Goal: Task Accomplishment & Management: Manage account settings

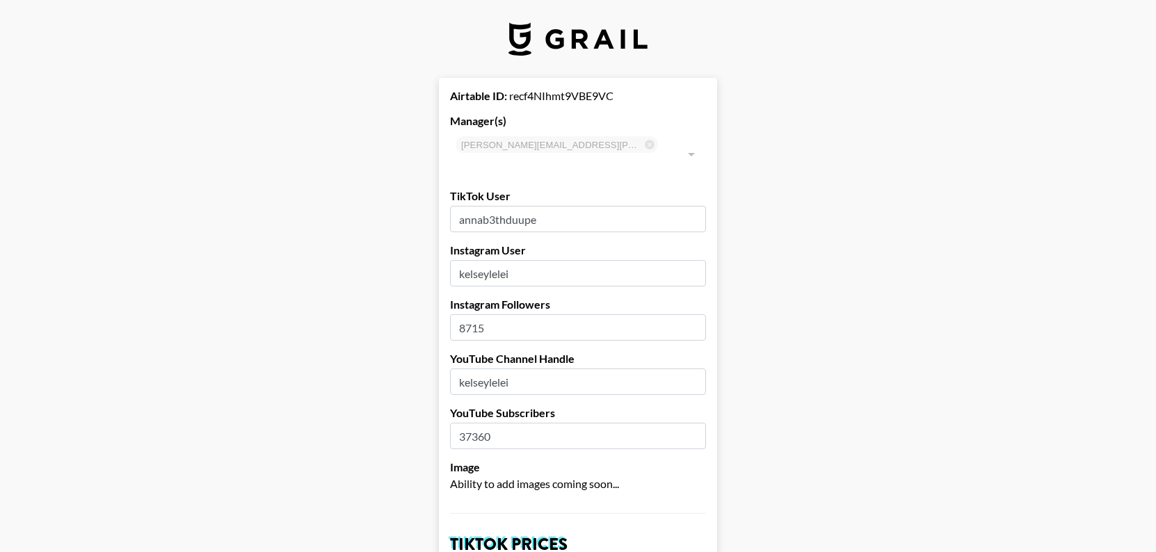
select select "USD"
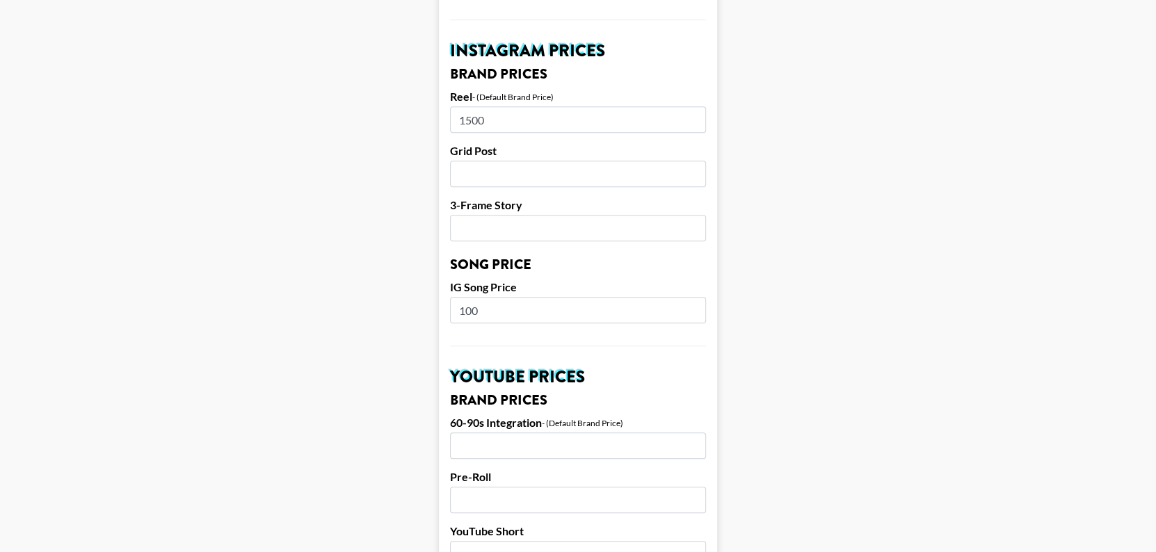
scroll to position [664, 0]
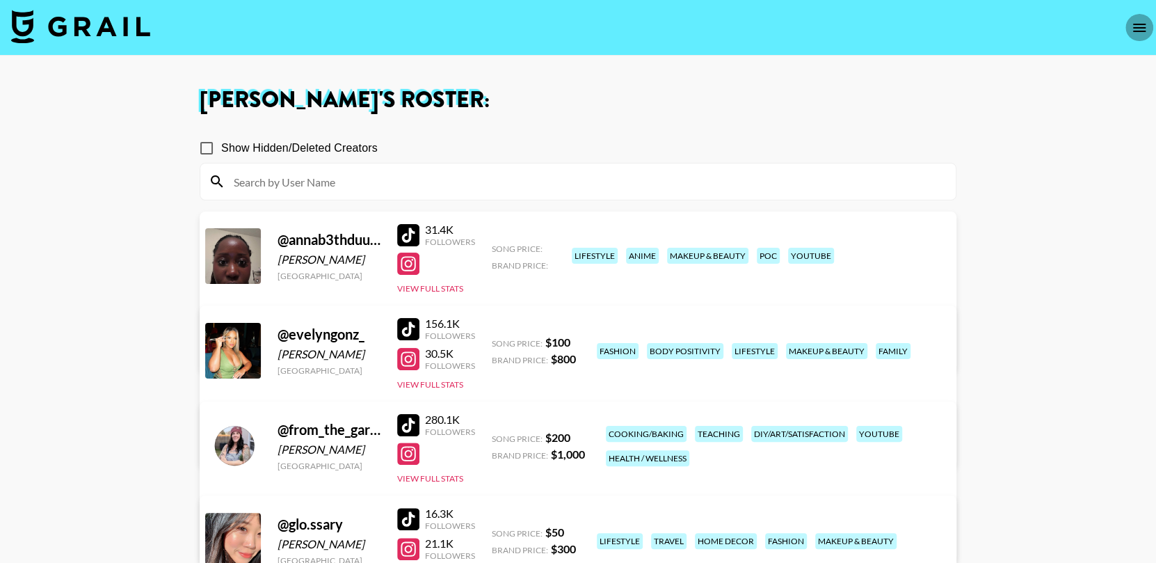
click at [1139, 24] on icon "open drawer" at bounding box center [1139, 28] width 13 height 8
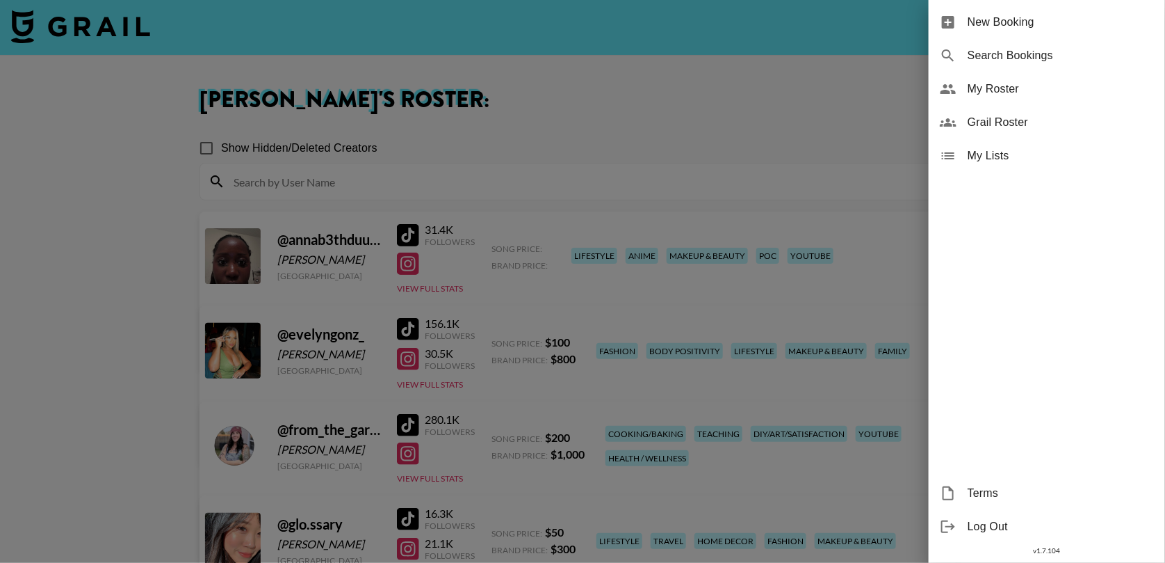
click at [1056, 56] on span "Search Bookings" at bounding box center [1061, 55] width 186 height 17
select select "id"
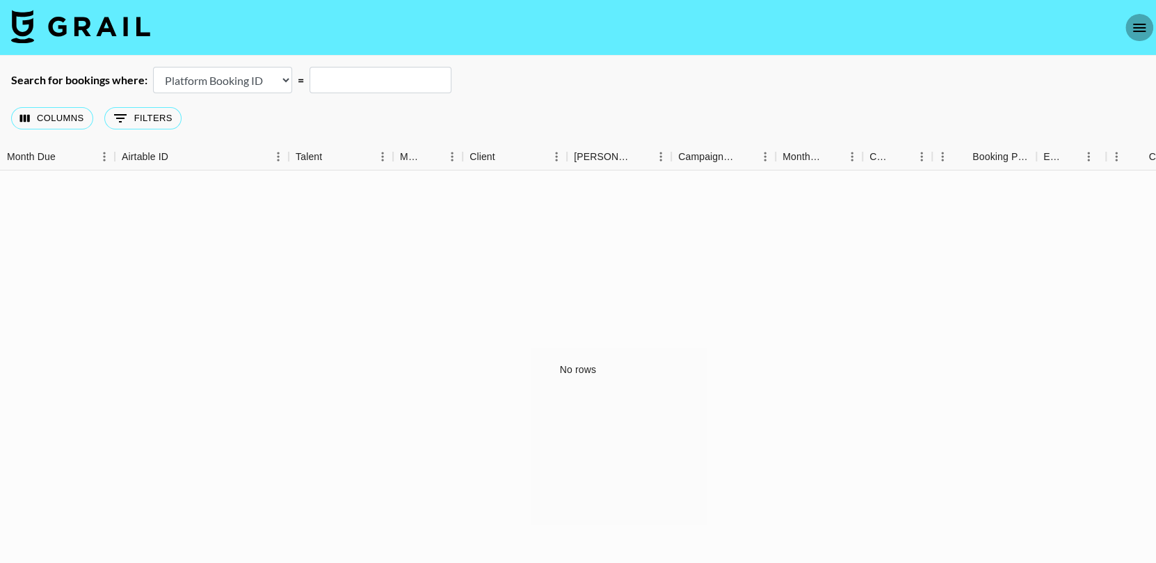
click at [1140, 31] on icon "open drawer" at bounding box center [1139, 27] width 17 height 17
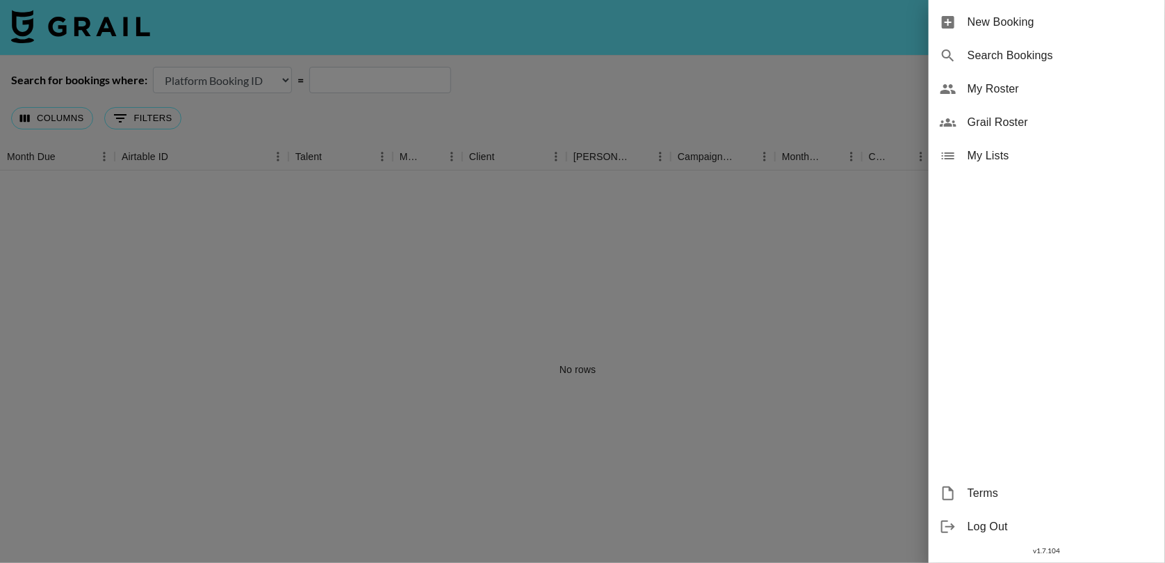
click at [1062, 20] on span "New Booking" at bounding box center [1061, 22] width 186 height 17
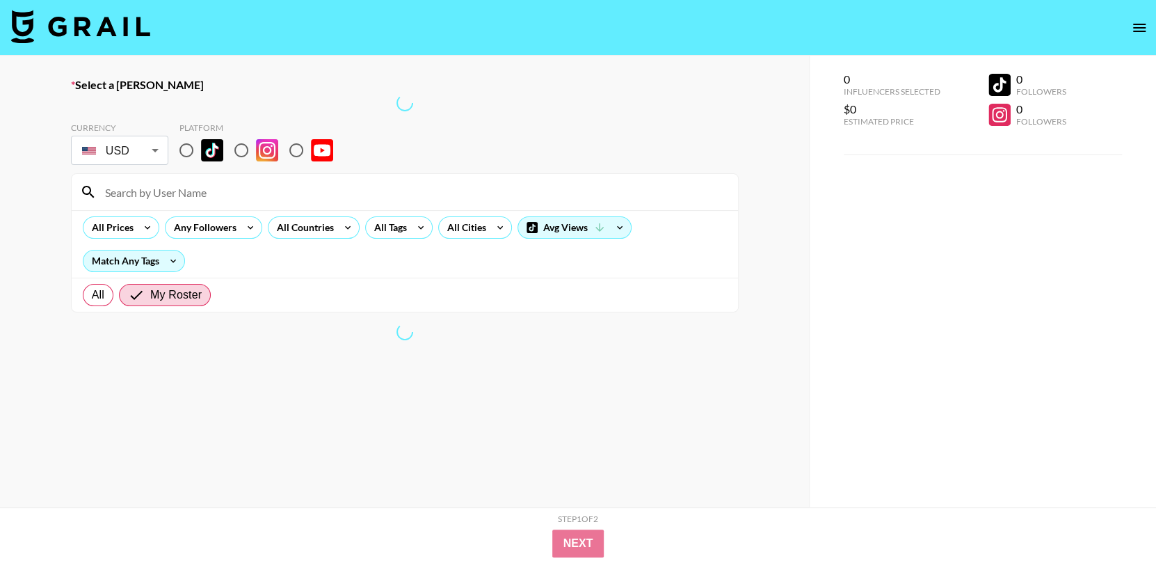
click at [210, 326] on div at bounding box center [405, 331] width 668 height 17
click at [229, 195] on input at bounding box center [413, 192] width 633 height 22
click at [213, 191] on input at bounding box center [413, 192] width 633 height 22
click at [235, 153] on input "radio" at bounding box center [241, 150] width 29 height 29
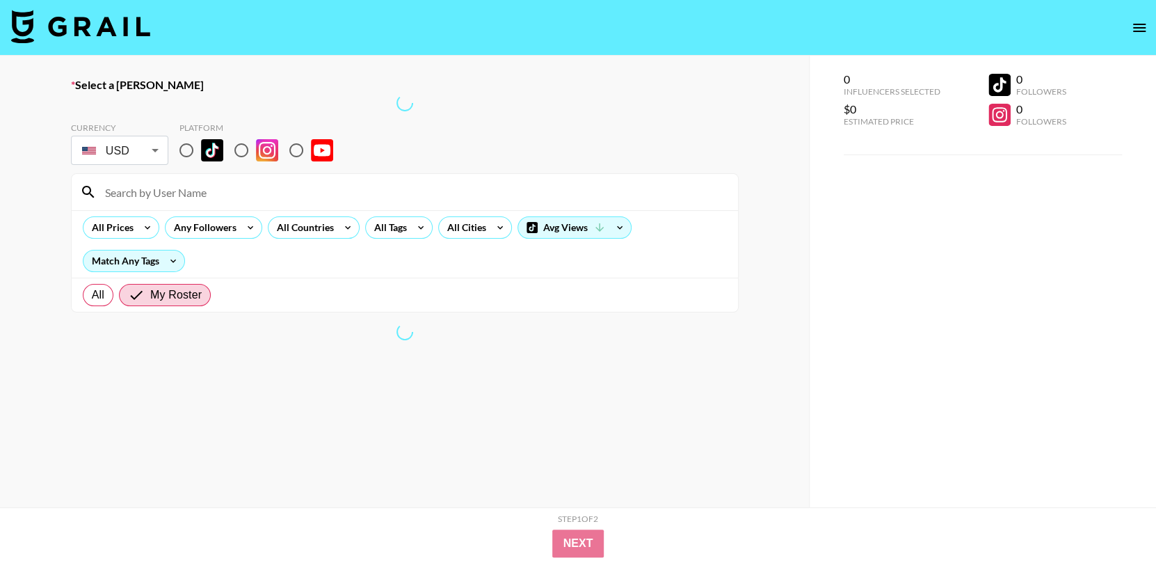
radio input "true"
click at [238, 149] on input "radio" at bounding box center [241, 150] width 29 height 29
click at [129, 106] on div at bounding box center [405, 103] width 668 height 17
click at [1140, 32] on icon "open drawer" at bounding box center [1139, 27] width 17 height 17
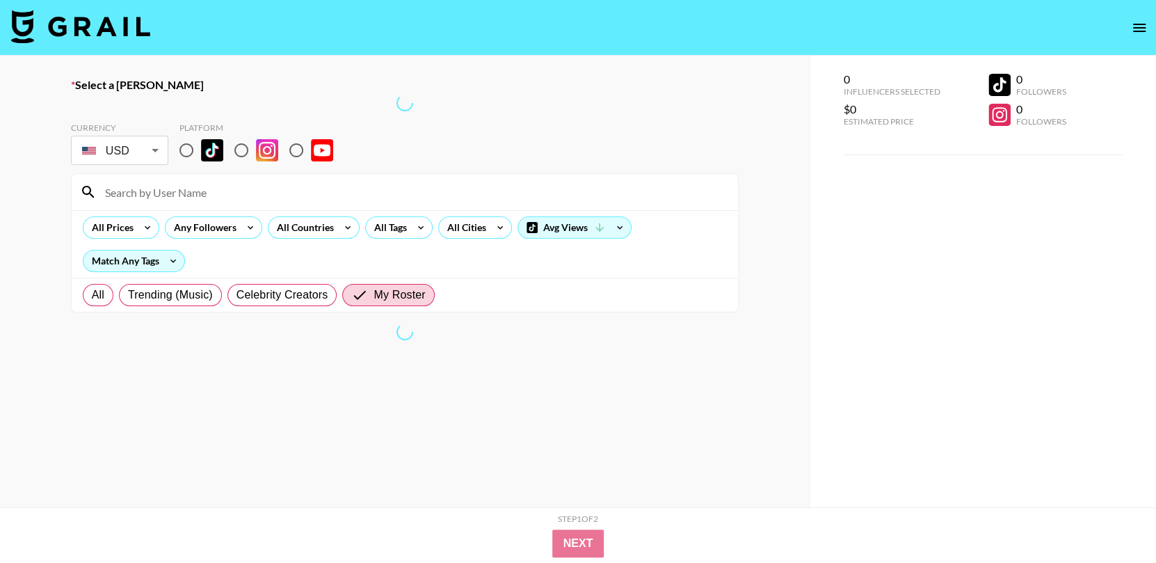
click at [1138, 27] on icon "open drawer" at bounding box center [1139, 28] width 13 height 8
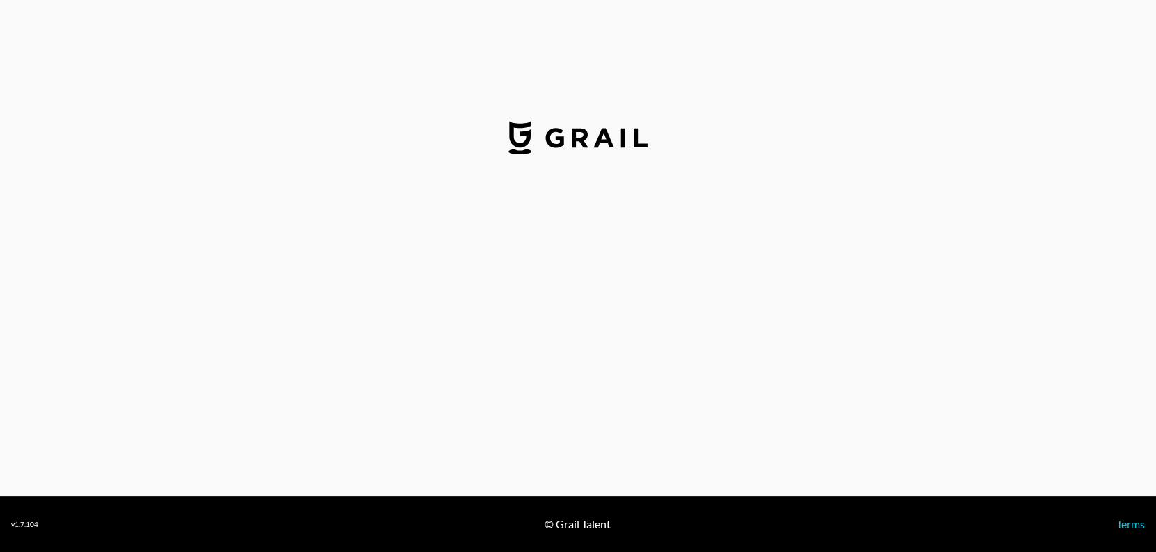
select select "USD"
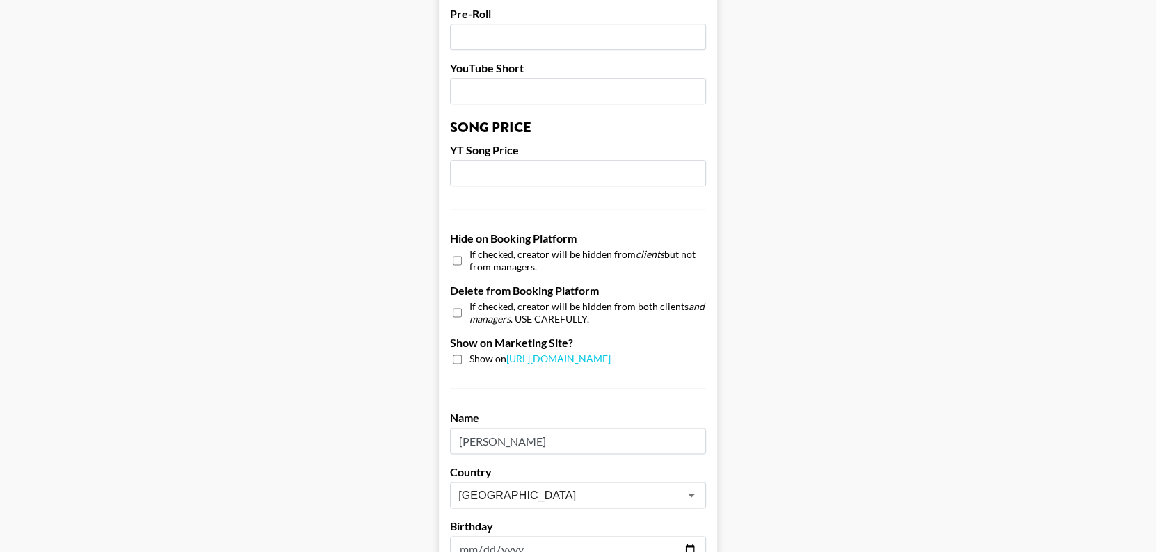
scroll to position [1333, 0]
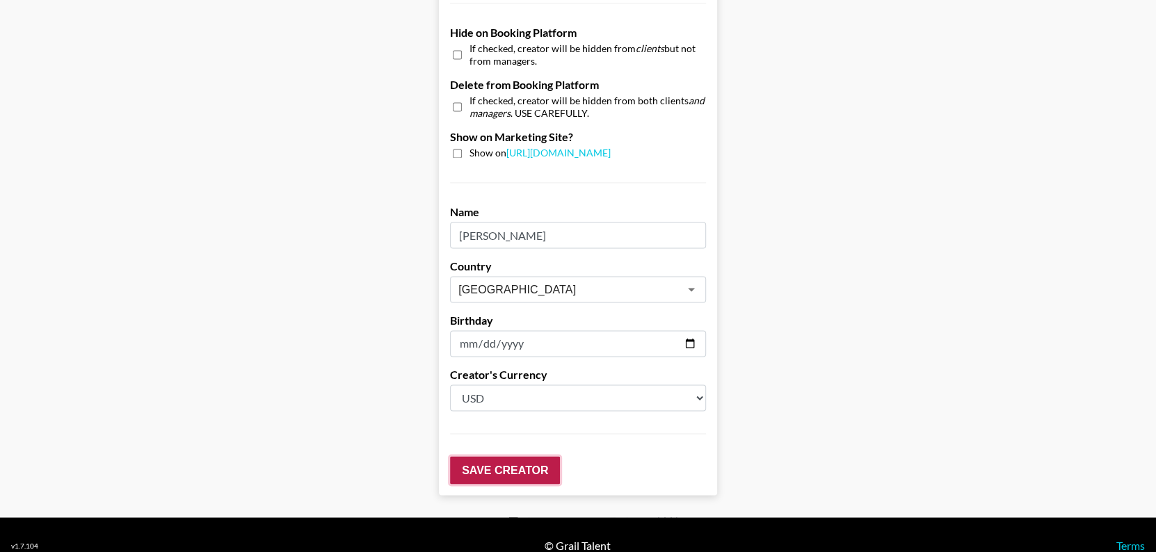
click at [505, 456] on input "Save Creator" at bounding box center [505, 470] width 110 height 28
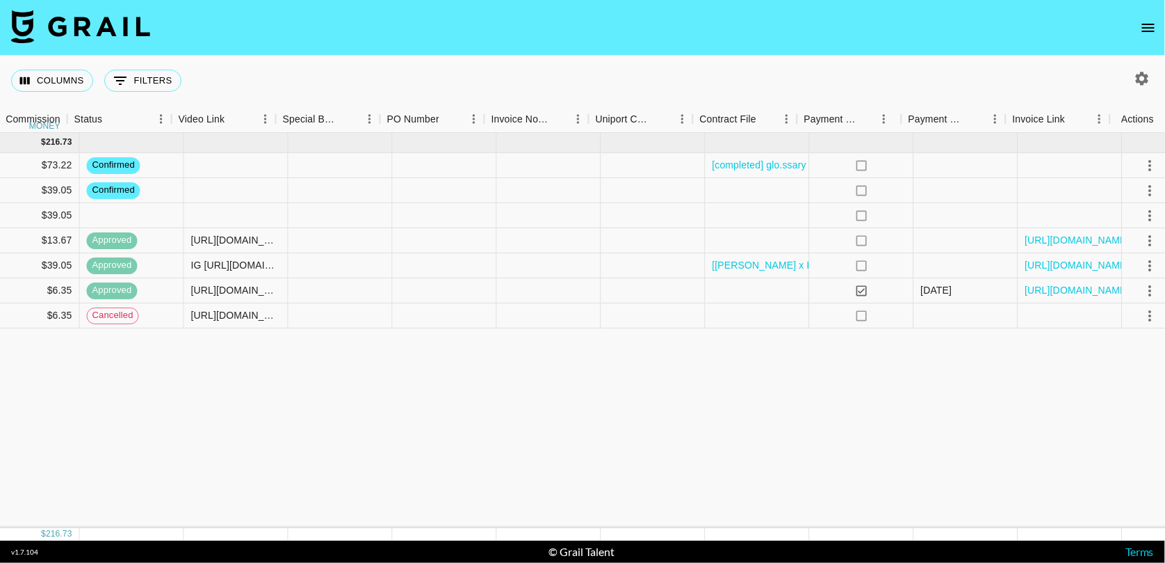
scroll to position [0, 1143]
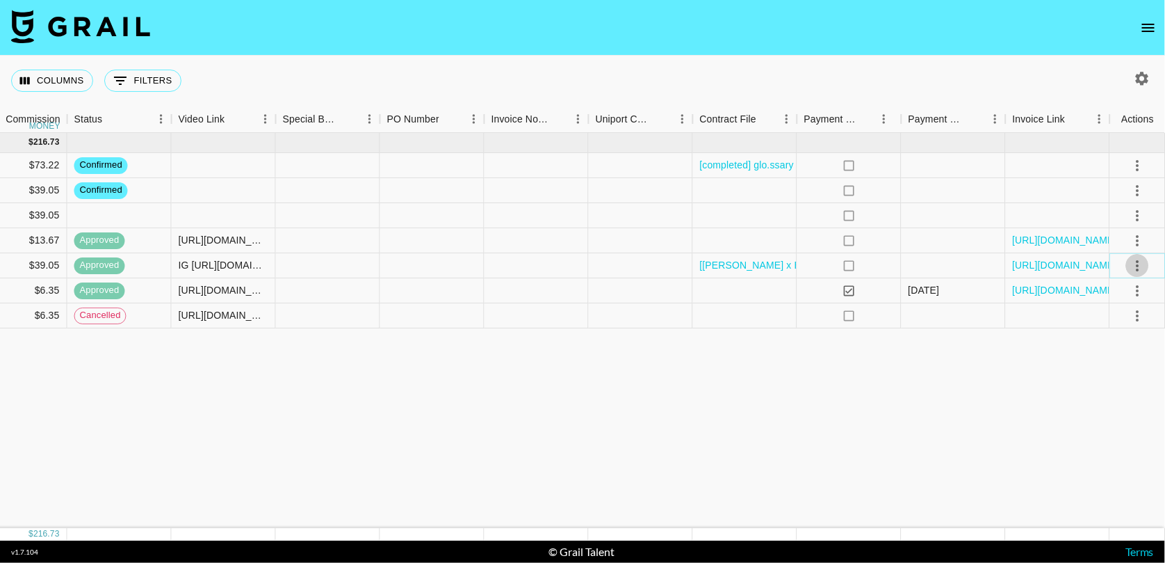
click at [1141, 261] on icon "select merge strategy" at bounding box center [1138, 265] width 17 height 17
drag, startPoint x: 1164, startPoint y: 382, endPoint x: 1164, endPoint y: 350, distance: 32.0
click at [1164, 350] on div "[DATE] ( 7 ) $ 2,220.00 $ 216.73 recePyXL9K0p3a7o8 glo.ssary [PERSON_NAME][EMAI…" at bounding box center [11, 330] width 2309 height 395
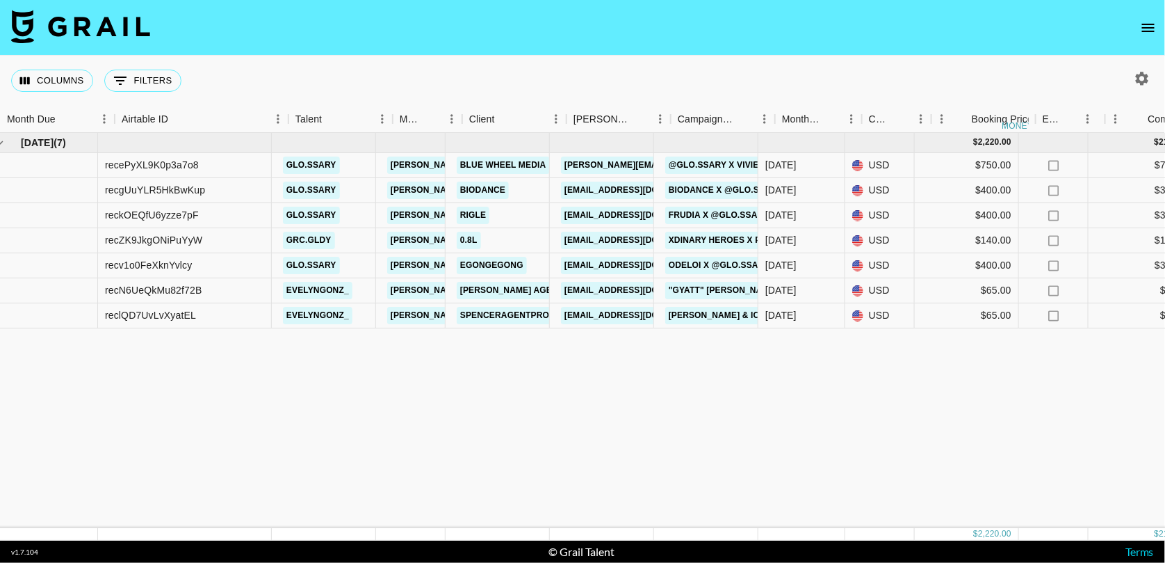
scroll to position [0, 0]
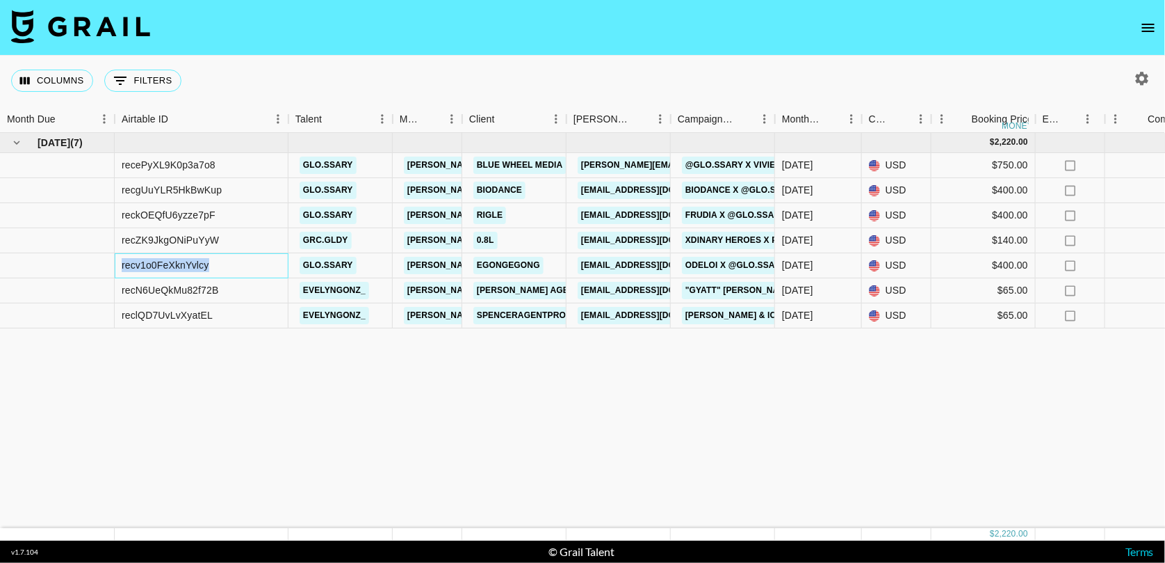
drag, startPoint x: 213, startPoint y: 266, endPoint x: 96, endPoint y: 264, distance: 116.8
click at [96, 264] on div "recv1o0FeXknYvlcy glo.ssary [PERSON_NAME][EMAIL_ADDRESS][PERSON_NAME][DOMAIN_NA…" at bounding box center [1154, 265] width 2309 height 25
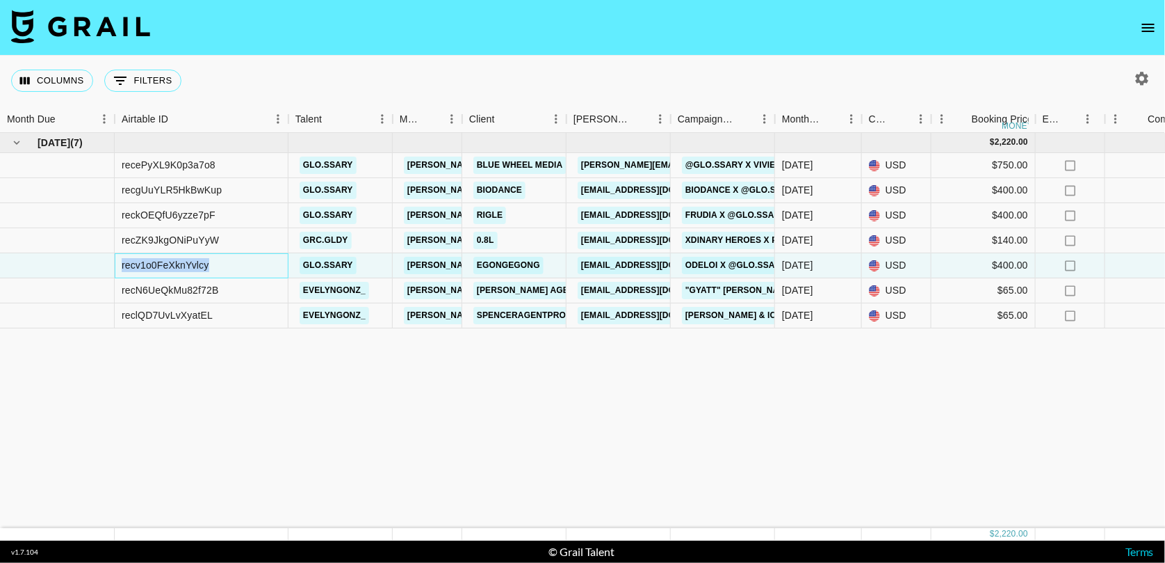
copy div "recv1o0FeXknYvlcy"
click at [947, 375] on div "[DATE] ( 7 ) $ 2,220.00 $ 216.73 recePyXL9K0p3a7o8 glo.ssary [PERSON_NAME][EMAI…" at bounding box center [1154, 330] width 2309 height 395
